Goal: Task Accomplishment & Management: Use online tool/utility

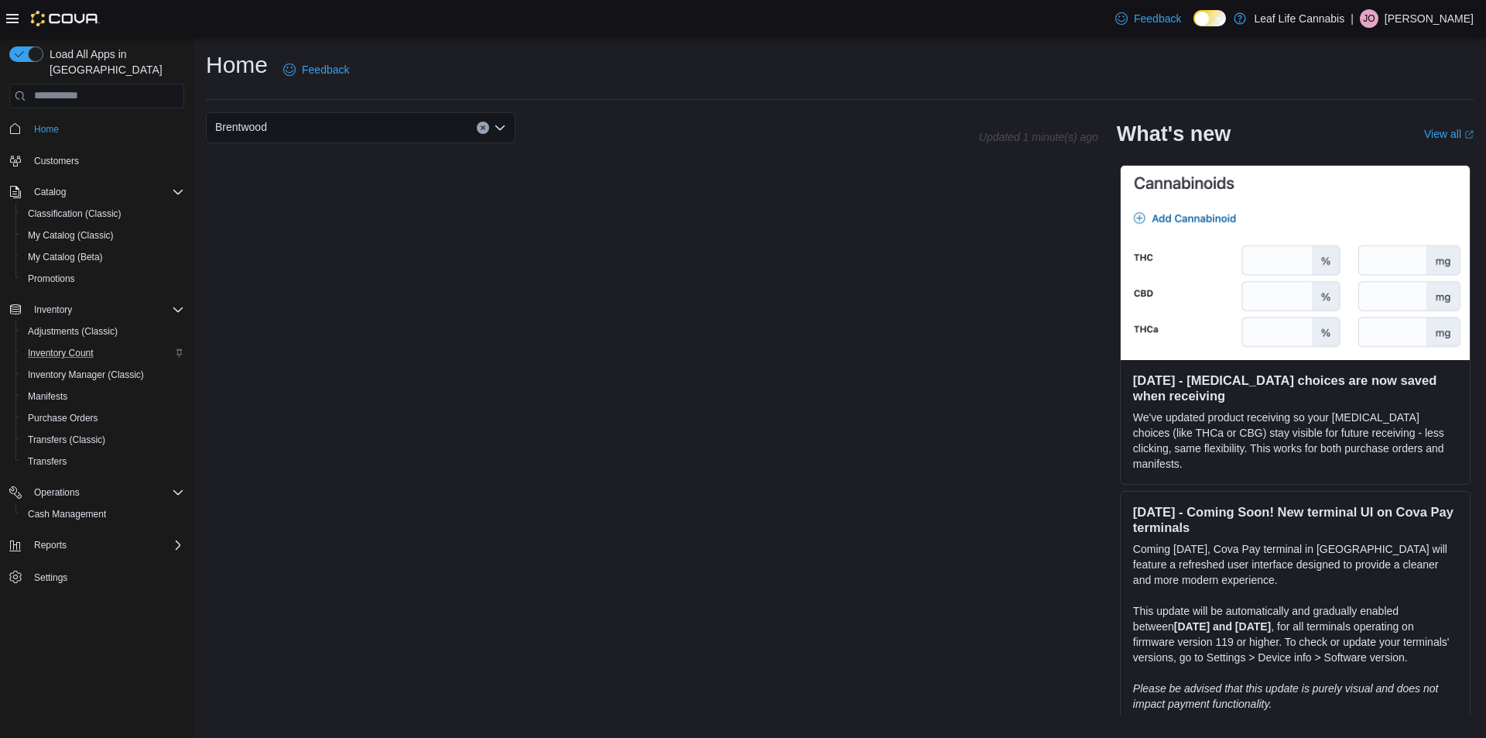
click at [103, 344] on div "Inventory Count" at bounding box center [103, 353] width 163 height 19
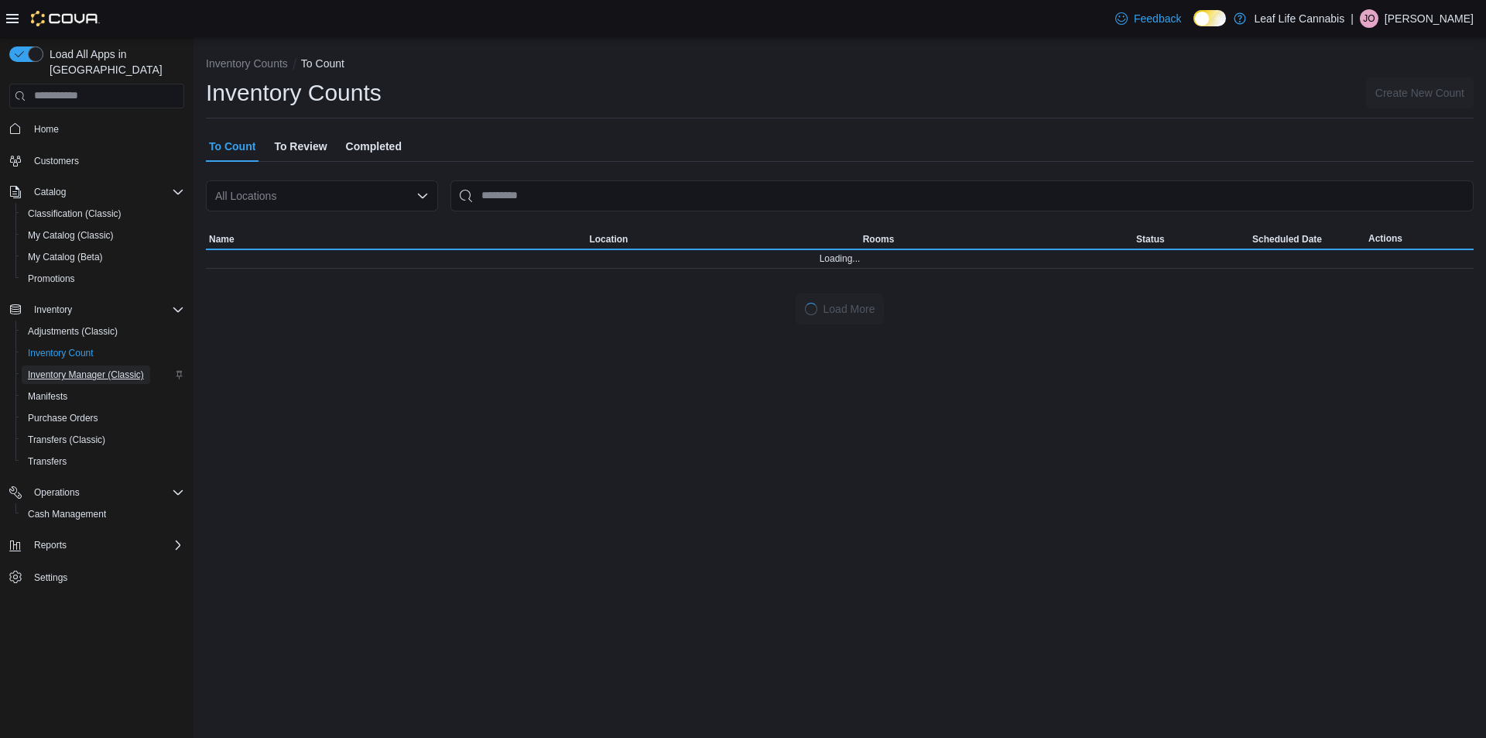
click at [111, 368] on span "Inventory Manager (Classic)" at bounding box center [86, 374] width 116 height 12
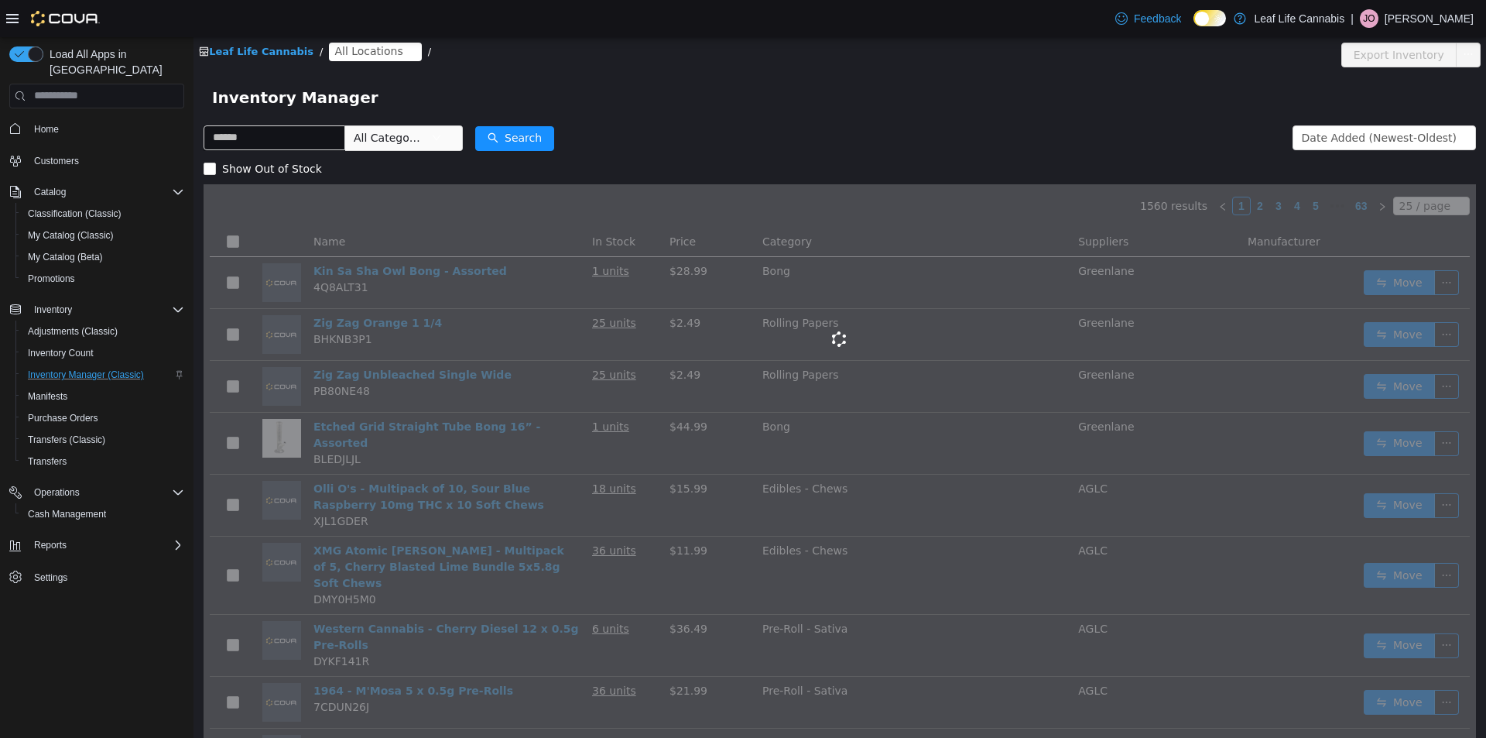
click at [375, 52] on span "All Locations" at bounding box center [368, 50] width 68 height 17
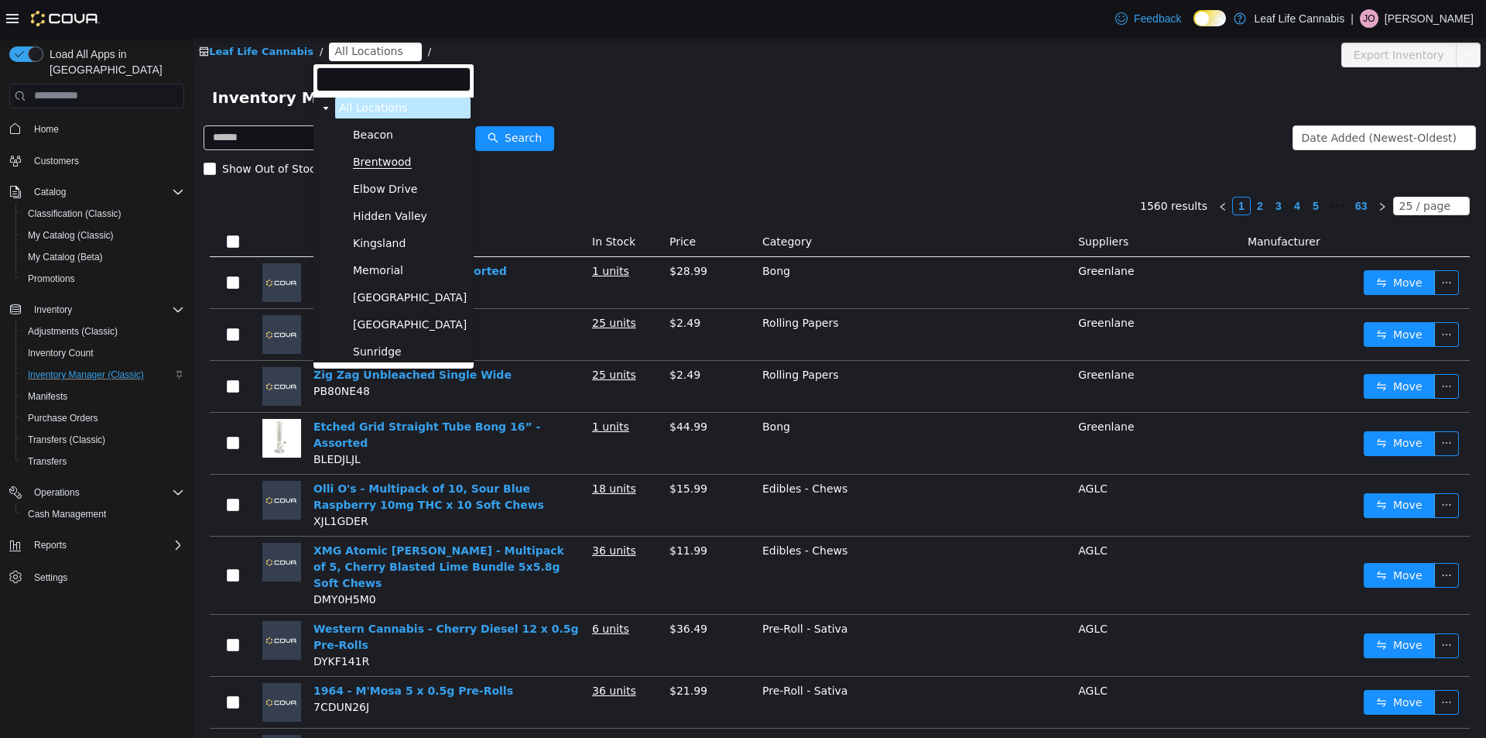
click at [399, 155] on span "Brentwood" at bounding box center [382, 161] width 59 height 13
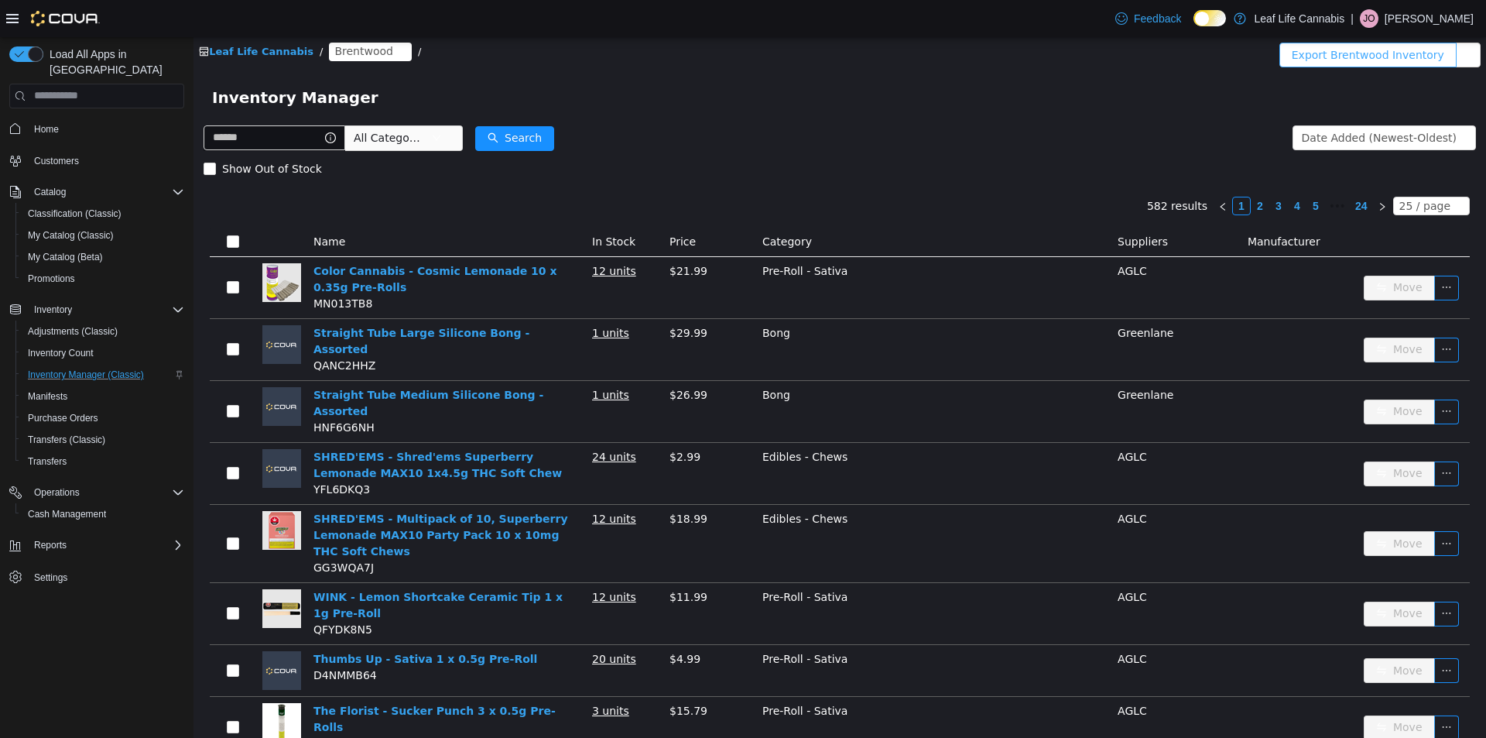
click at [1352, 48] on button "Export Brentwood Inventory" at bounding box center [1368, 54] width 177 height 25
click at [78, 15] on img at bounding box center [65, 18] width 69 height 15
